Goal: Check status: Check status

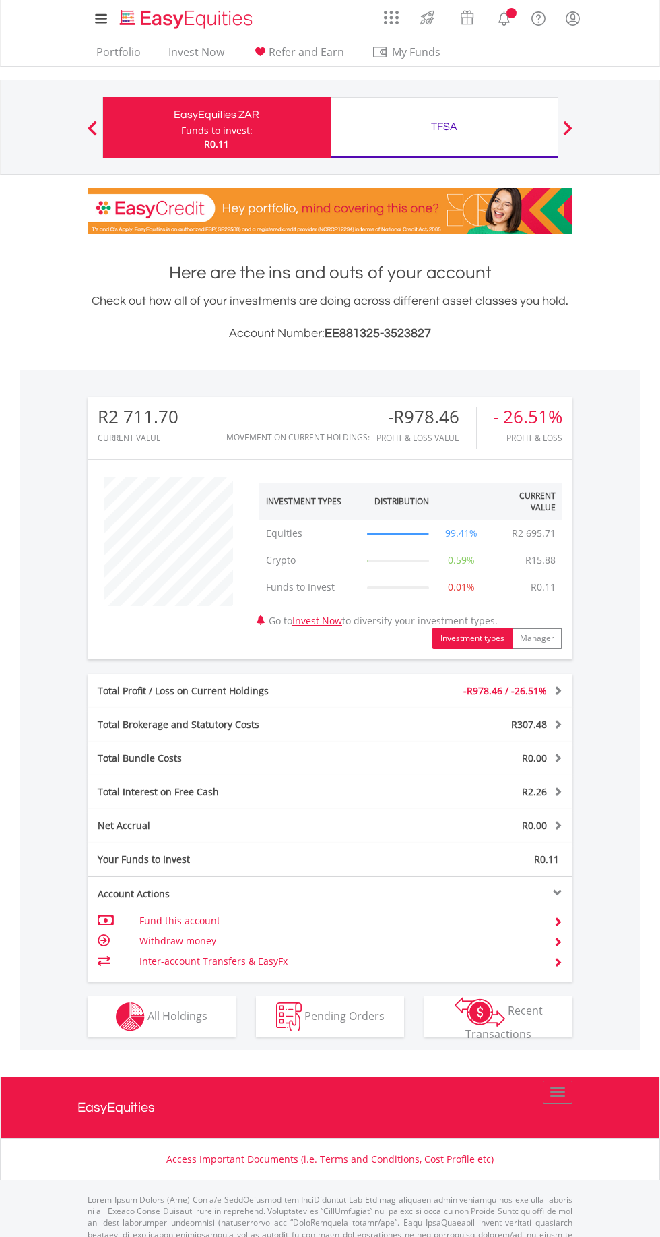
scroll to position [129, 162]
click at [187, 996] on button "Holdings All Holdings" at bounding box center [162, 1016] width 148 height 40
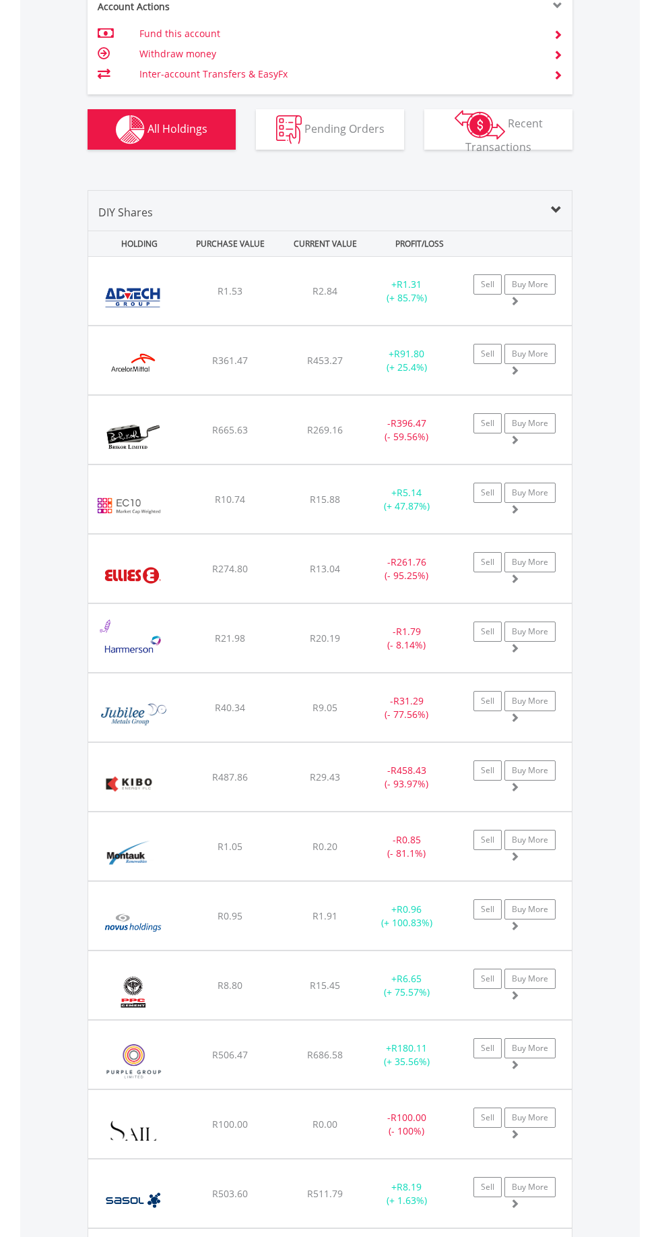
scroll to position [890, 0]
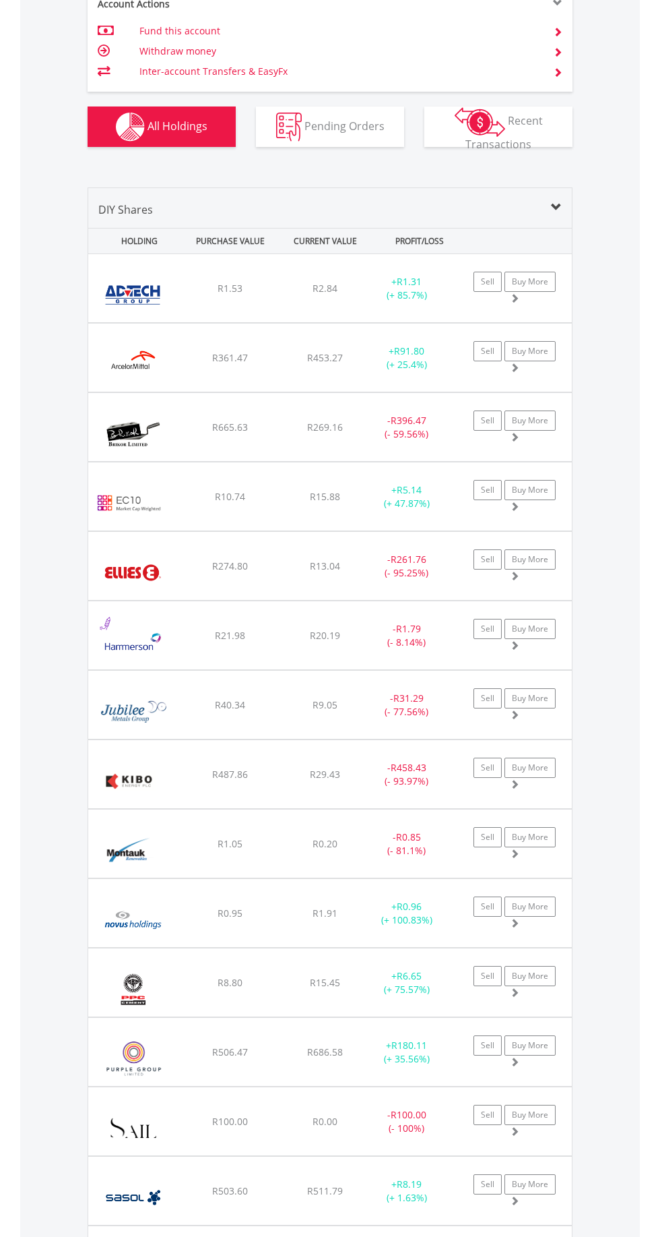
click at [392, 373] on div "﻿ ArcelorMittal SA Limited R361.47 R453.27 R1.27 + R91.80 (+ 25.4%) Sell Buy Mo…" at bounding box center [330, 357] width 484 height 68
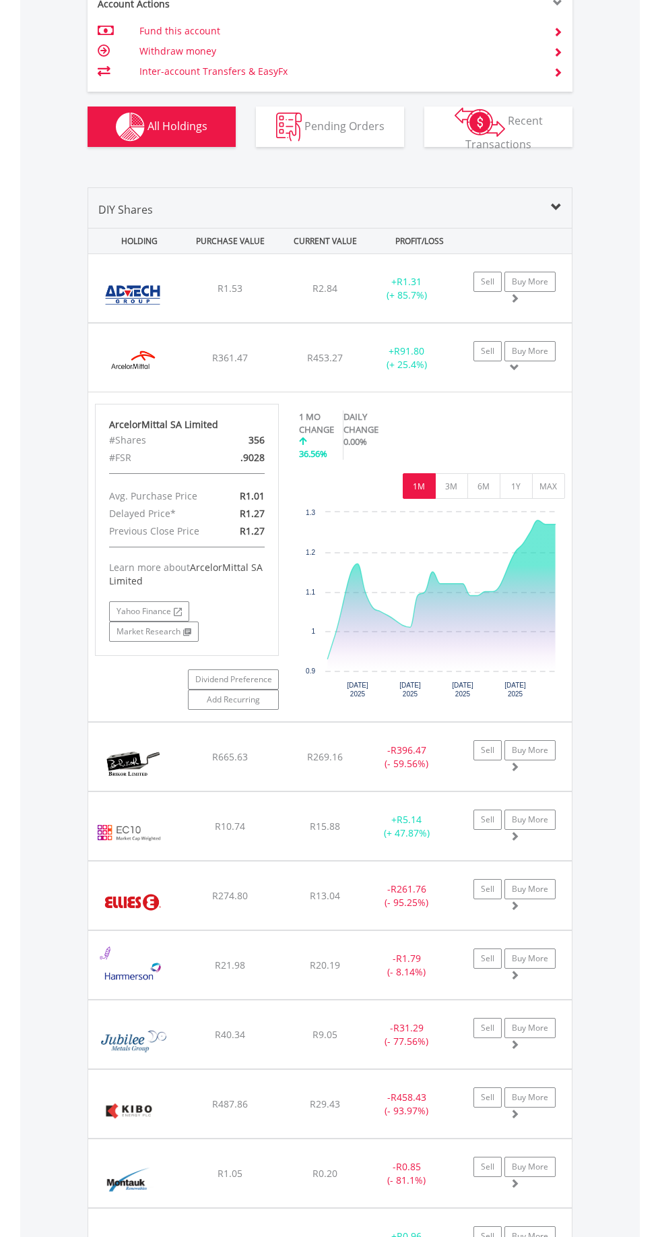
click at [394, 344] on div "+ R91.80 (+ 25.4%)" at bounding box center [407, 357] width 84 height 27
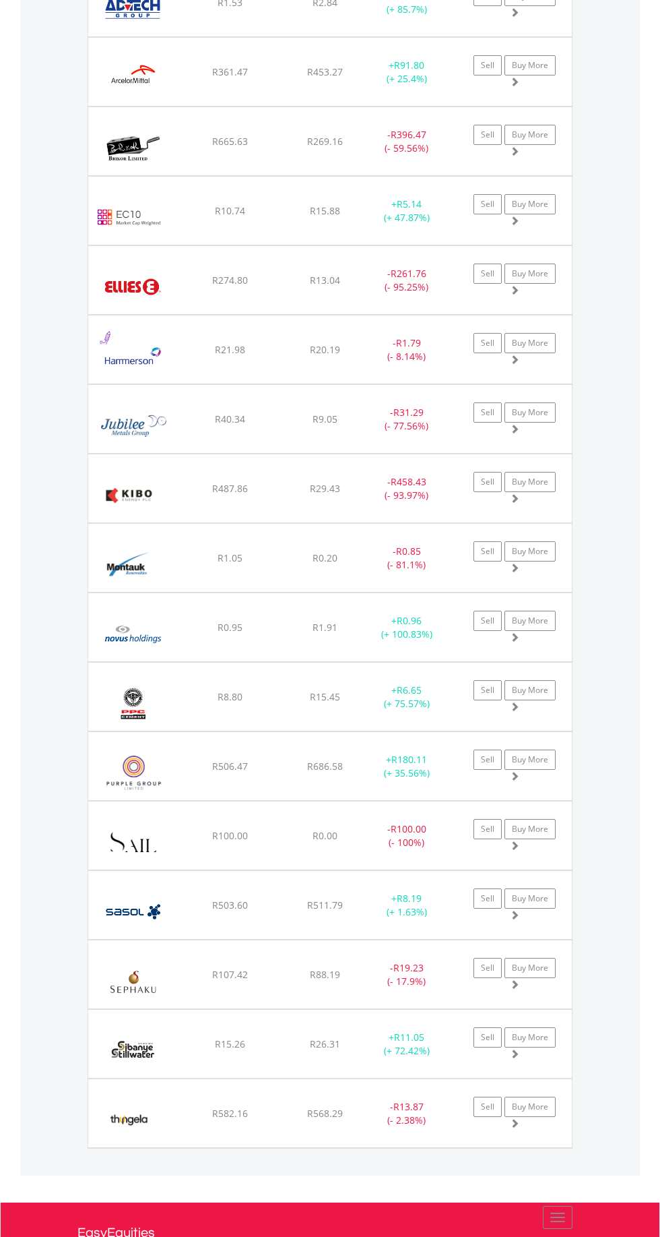
scroll to position [1267, 0]
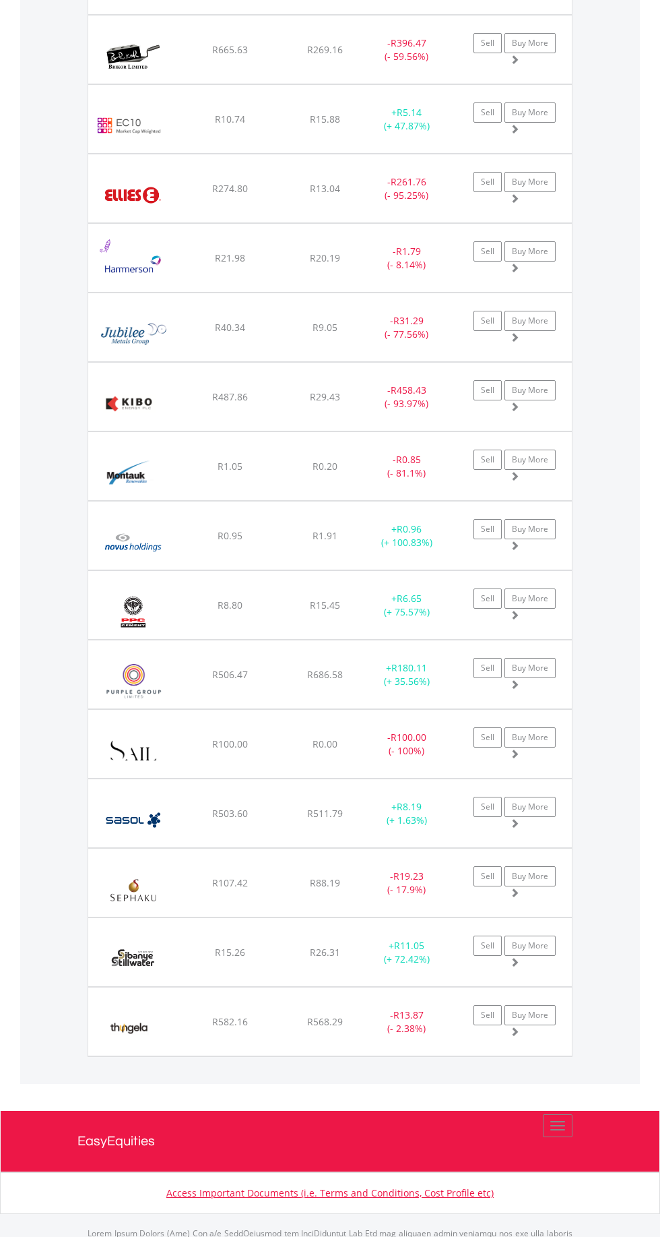
click at [380, 670] on div "+ R180.11 (+ 35.56%)" at bounding box center [407, 674] width 84 height 27
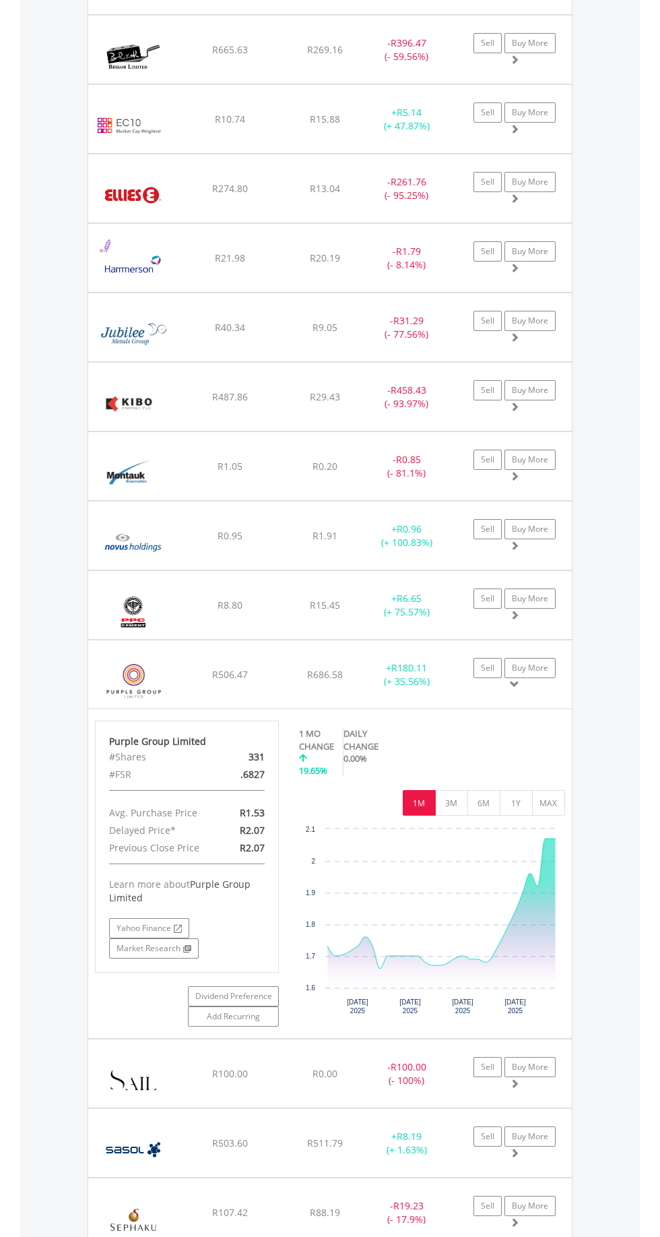
click at [373, 667] on div "+ R180.11 (+ 35.56%)" at bounding box center [407, 674] width 84 height 27
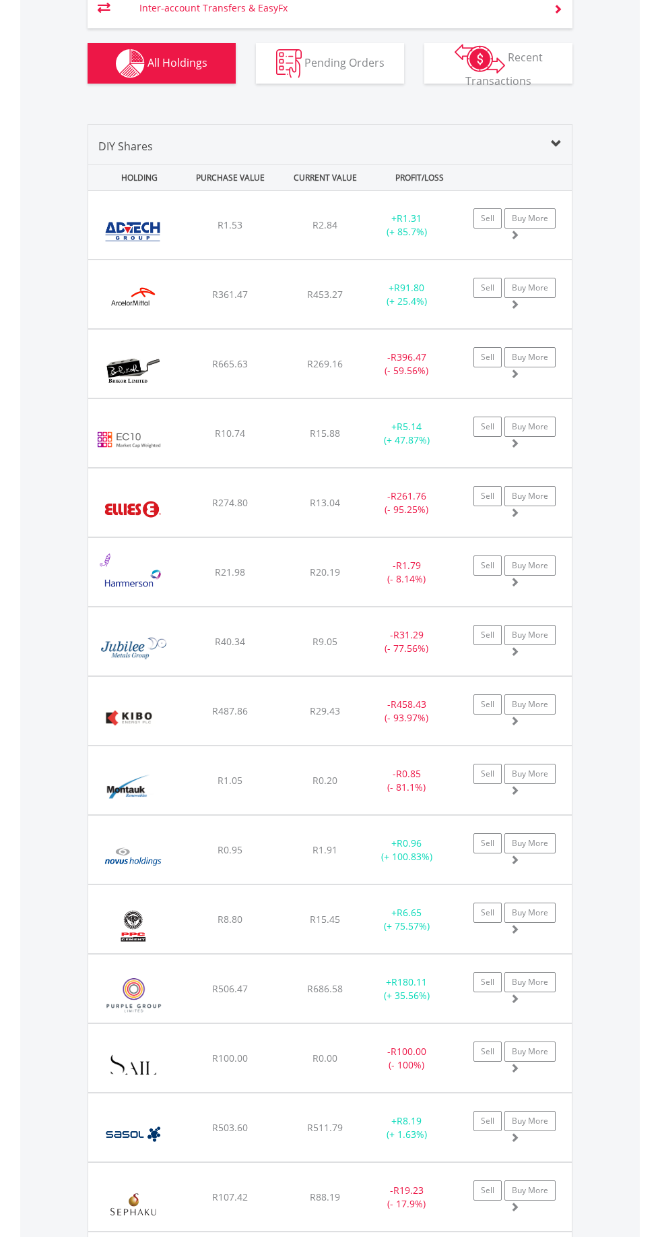
scroll to position [0, 0]
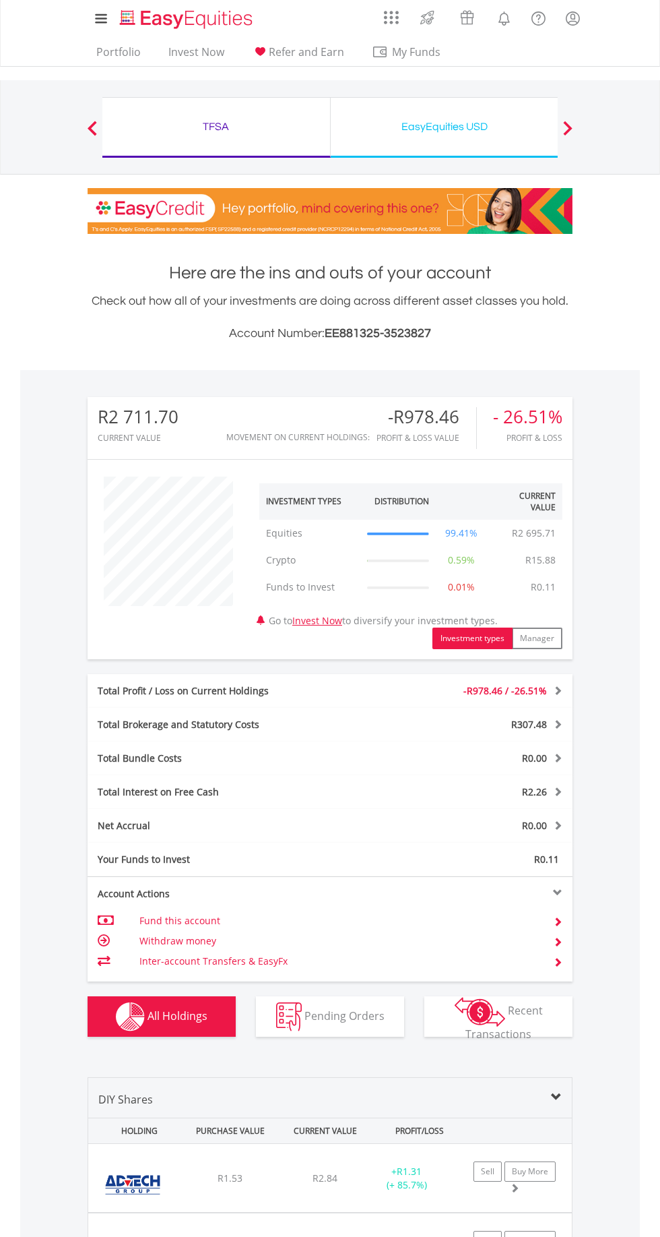
click at [454, 121] on div "EasyEquities USD" at bounding box center [445, 126] width 212 height 19
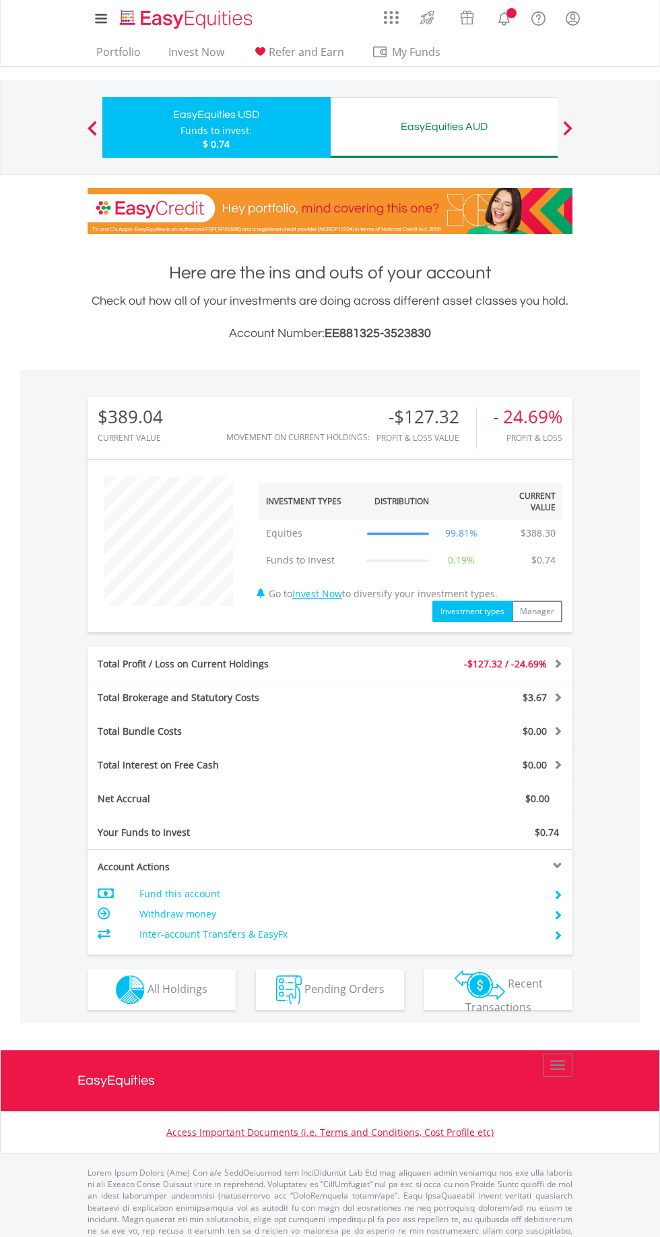
scroll to position [129, 162]
click at [185, 987] on span "All Holdings" at bounding box center [178, 988] width 60 height 15
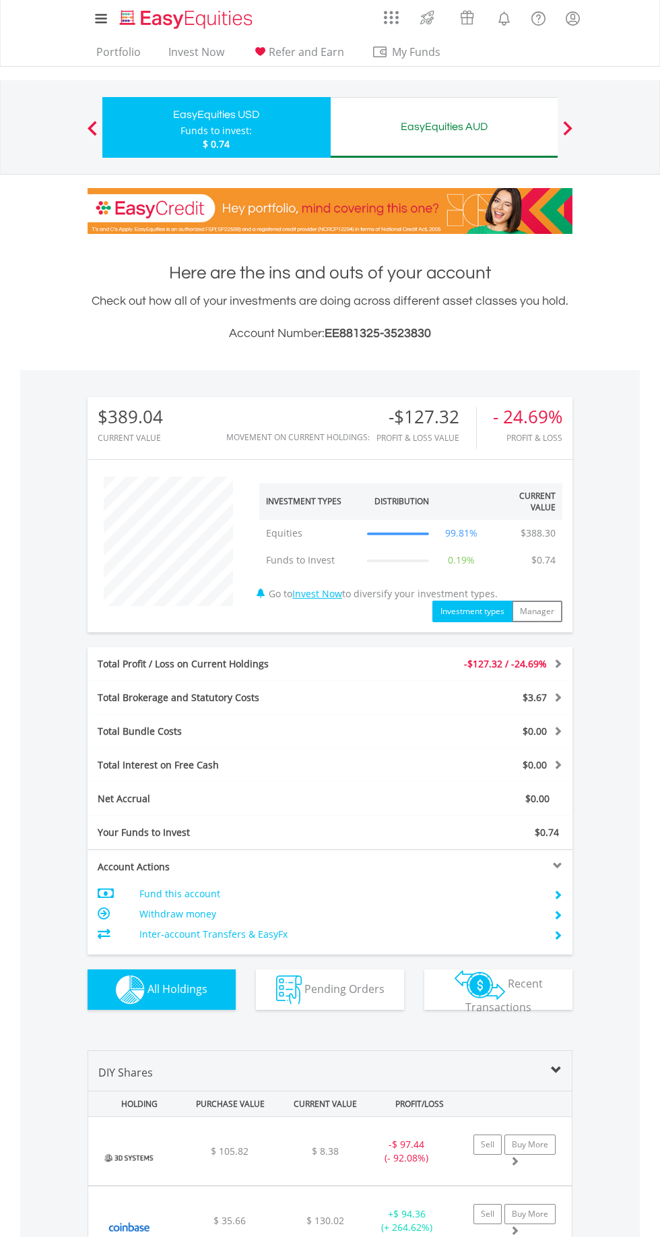
scroll to position [472, 0]
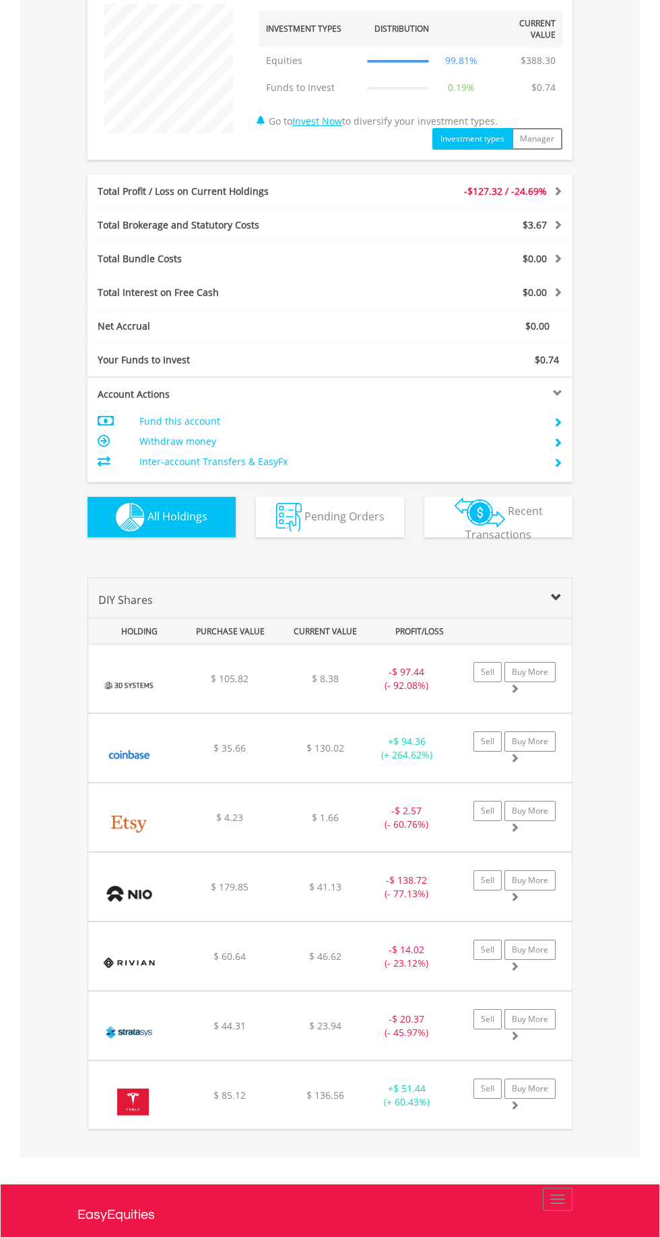
click at [361, 894] on div "﻿ Nio Inc - Adr $ 179.85 $ 41.13 $ 7.35 - $ 138.72 (- 77.13%) Sell Buy More" at bounding box center [330, 887] width 484 height 68
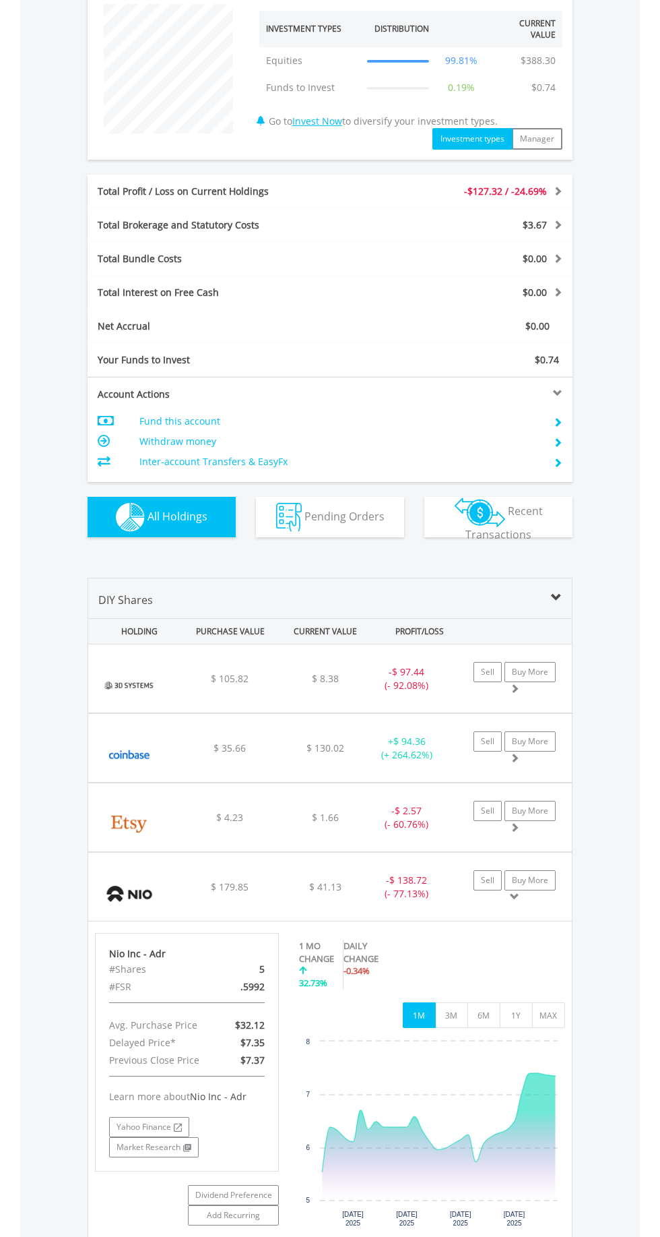
click at [394, 736] on span "$ 94.36" at bounding box center [410, 741] width 32 height 13
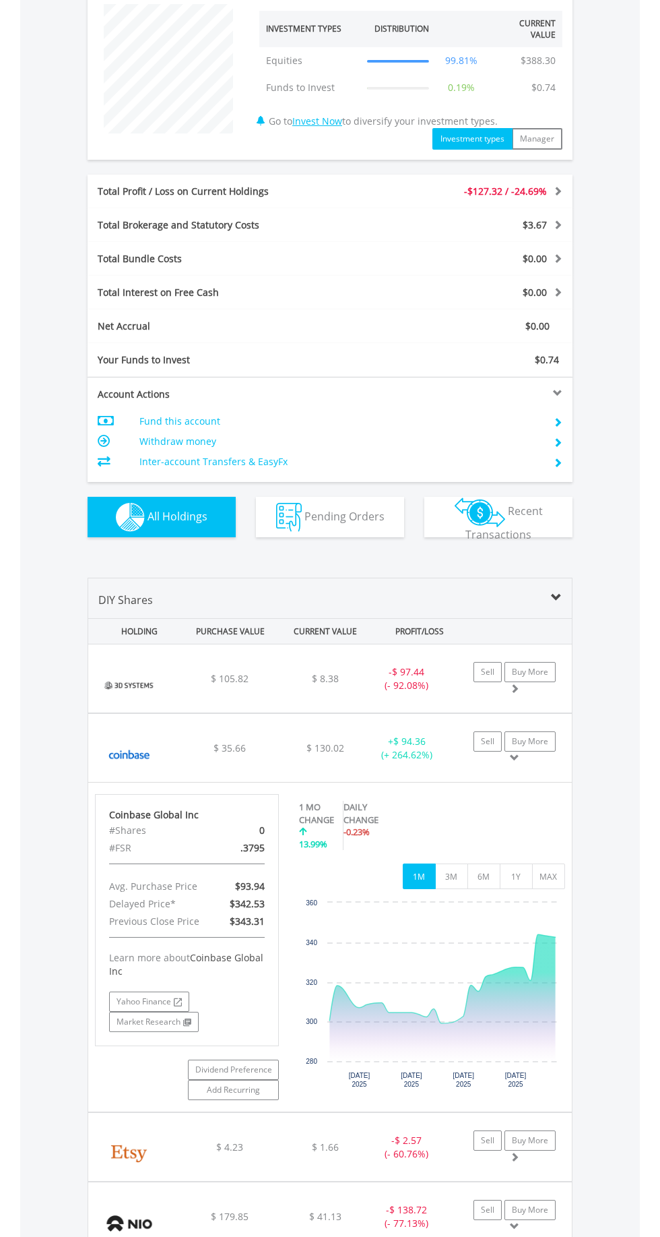
scroll to position [0, 0]
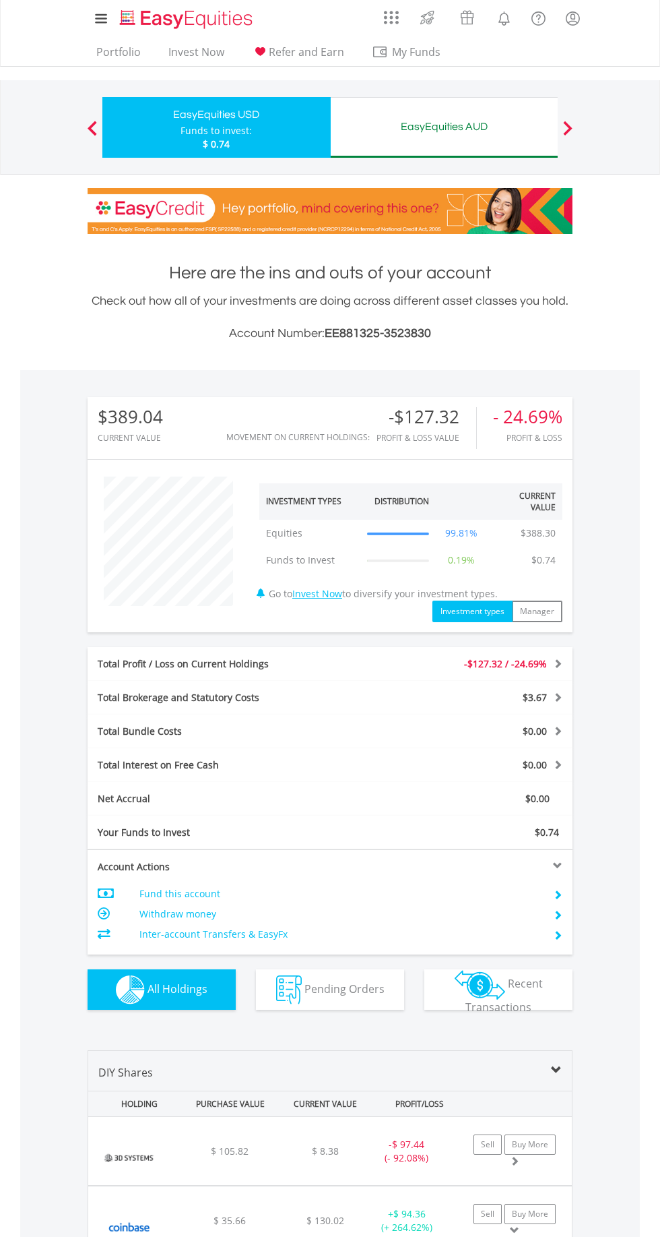
click at [477, 132] on div "EasyEquities AUD" at bounding box center [445, 126] width 212 height 19
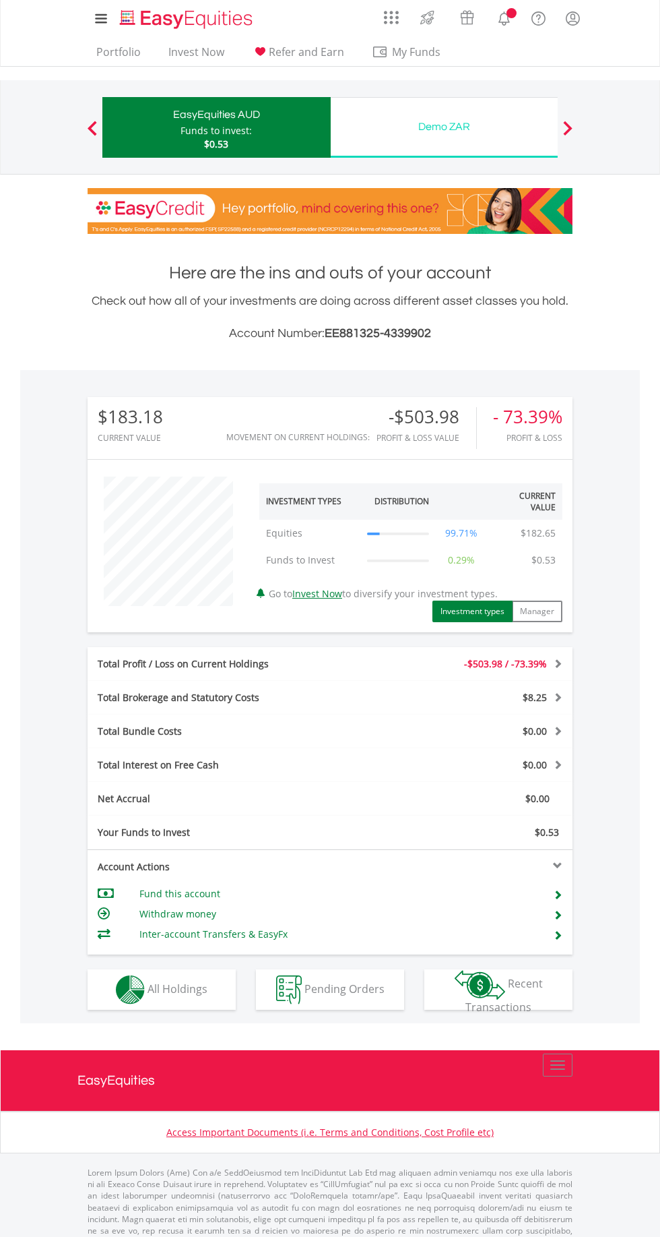
scroll to position [129, 162]
click at [189, 987] on span "All Holdings" at bounding box center [178, 988] width 60 height 15
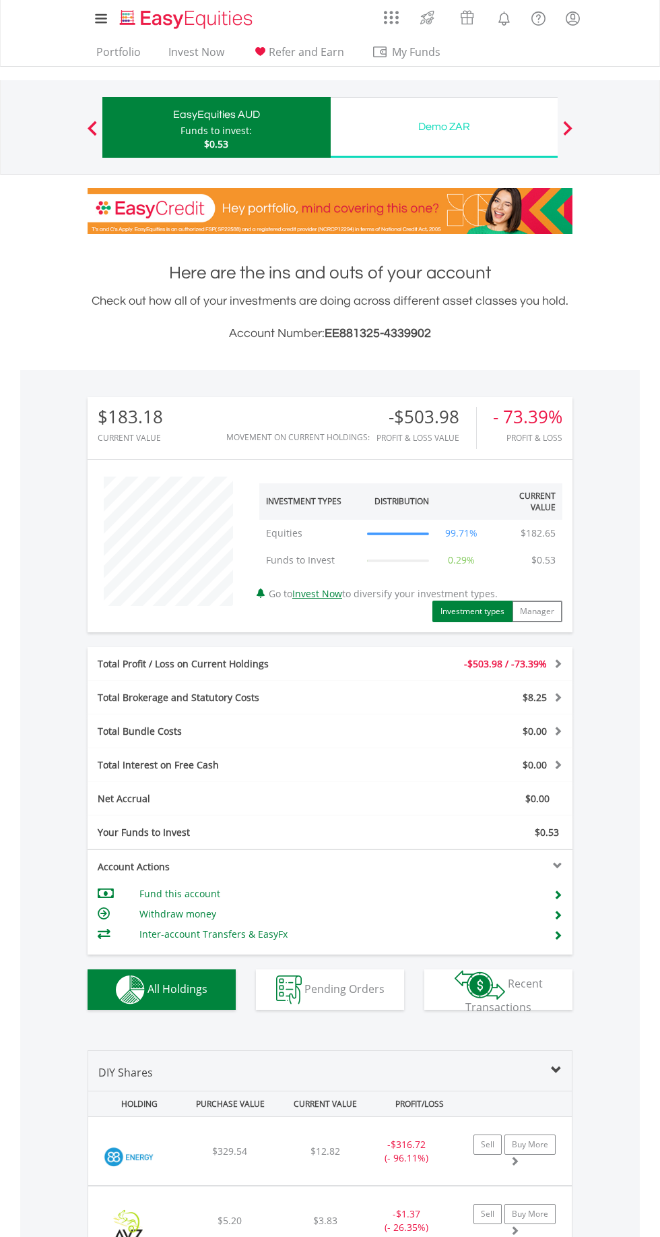
scroll to position [402, 0]
